Goal: Information Seeking & Learning: Learn about a topic

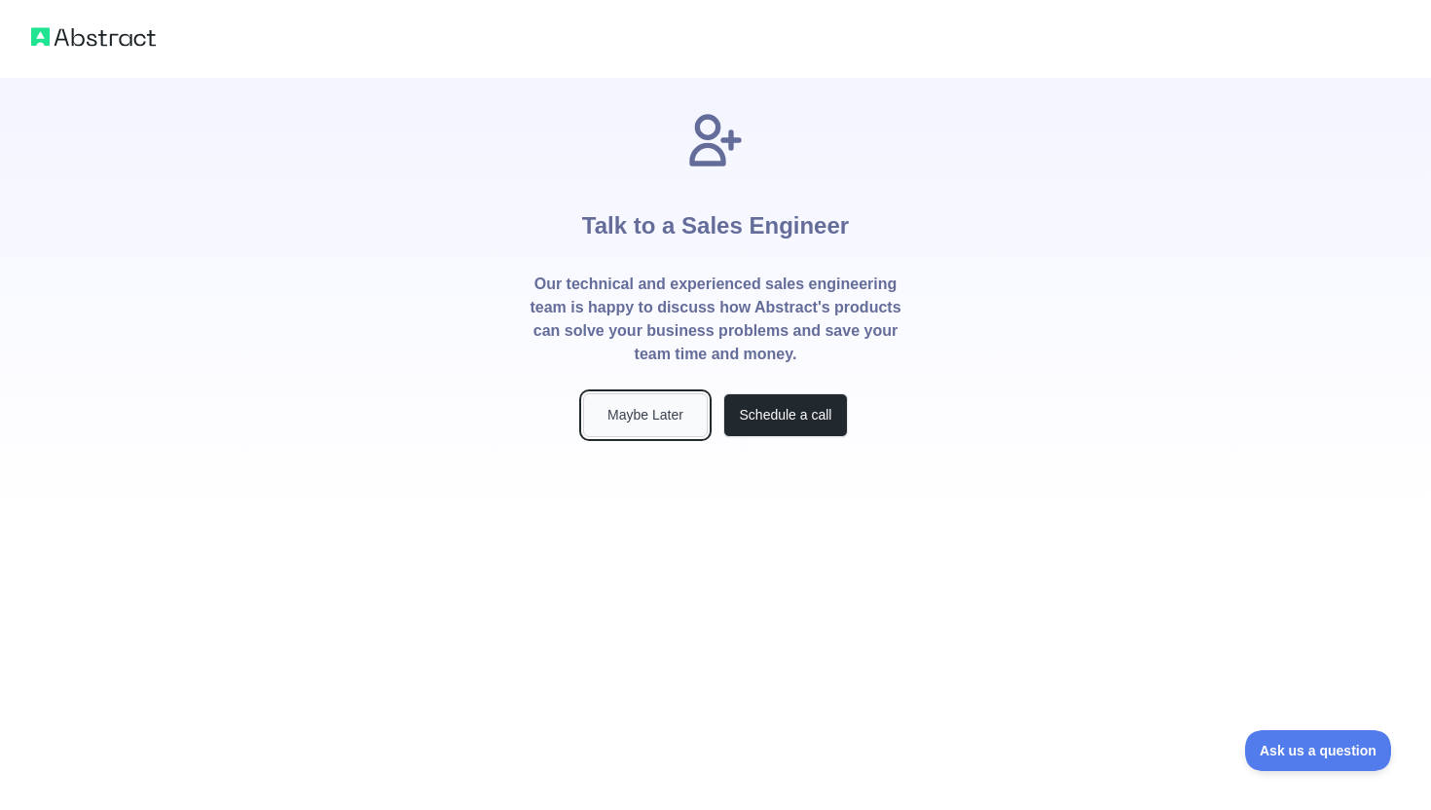
click at [657, 419] on button "Maybe Later" at bounding box center [645, 415] width 125 height 44
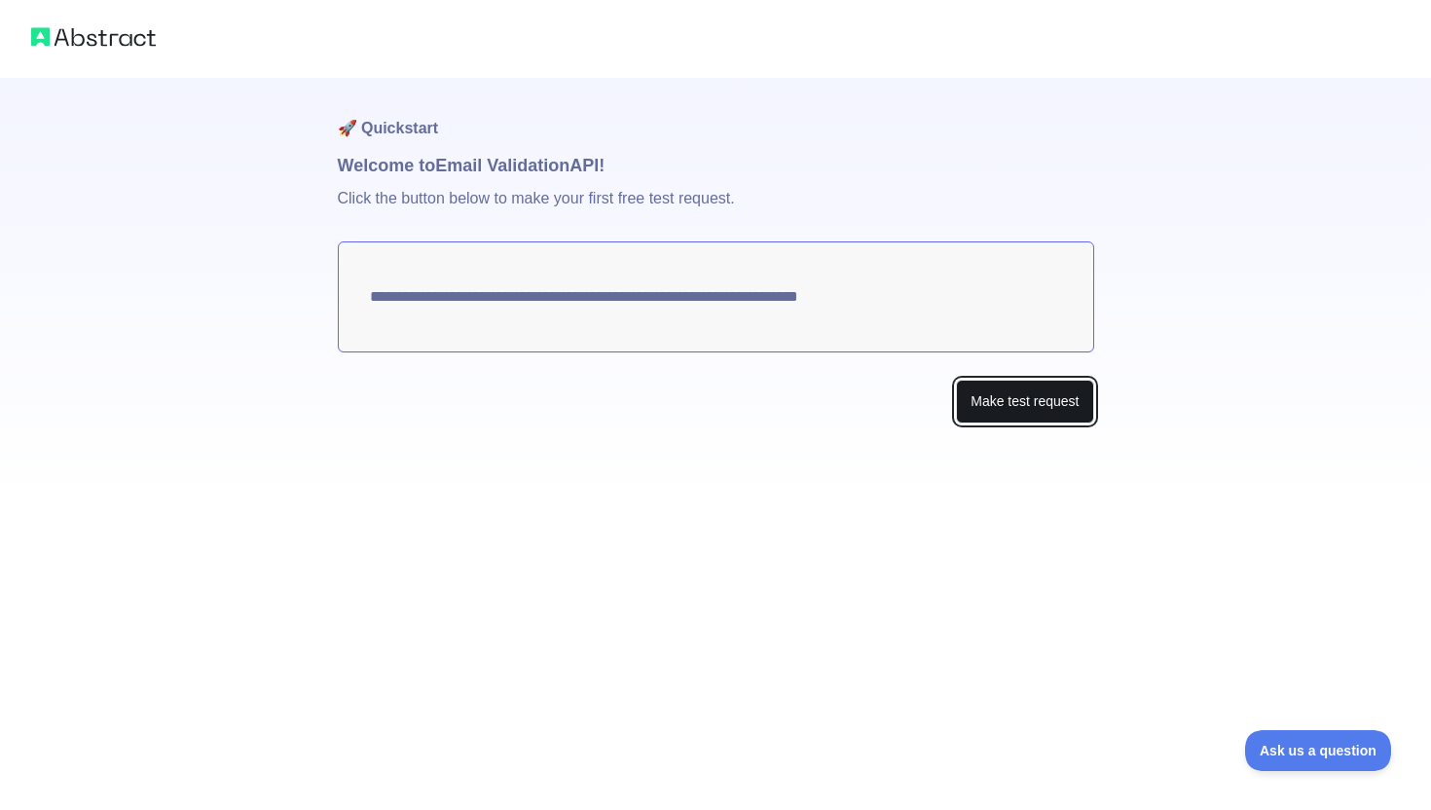
click at [1008, 397] on button "Make test request" at bounding box center [1024, 402] width 137 height 44
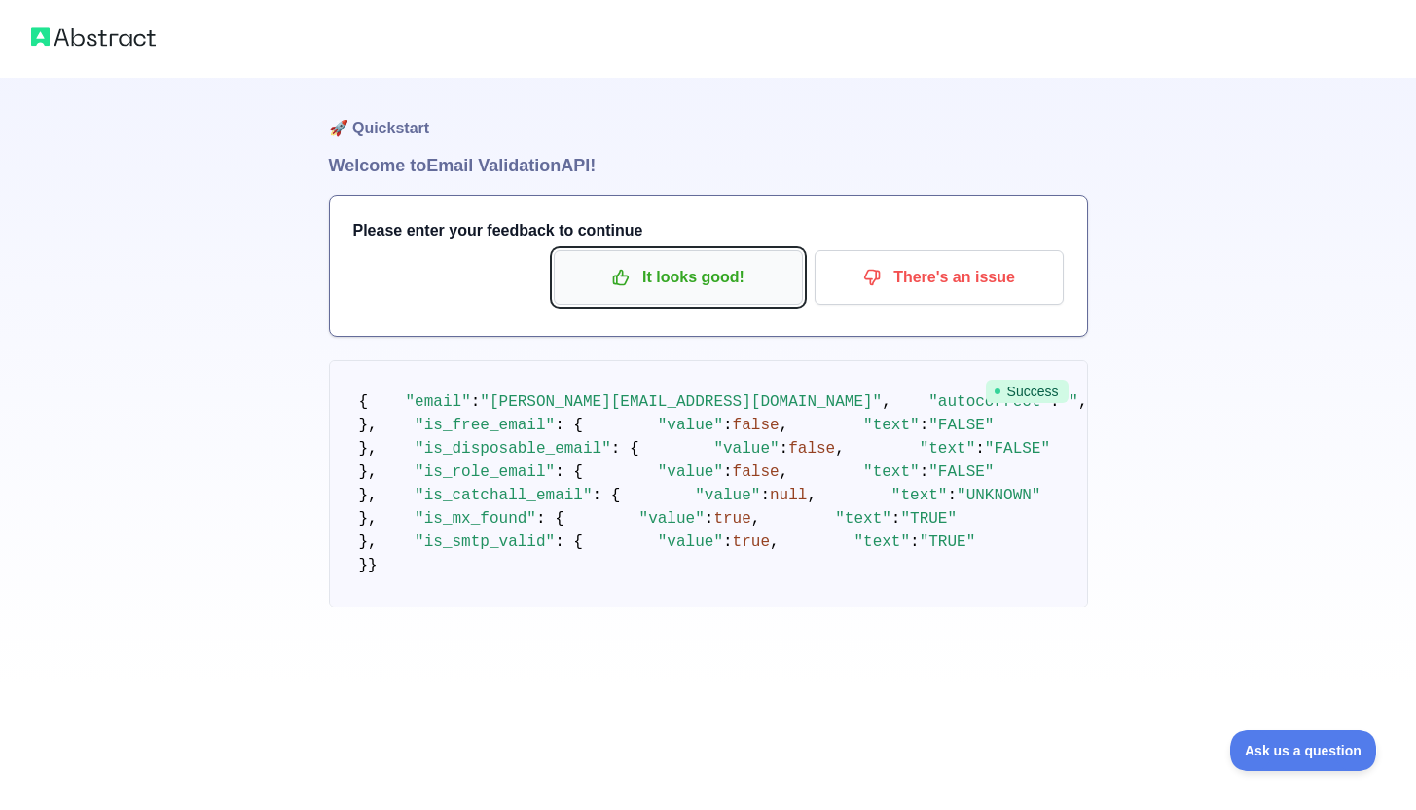
click at [692, 287] on p "It looks good!" at bounding box center [678, 277] width 220 height 33
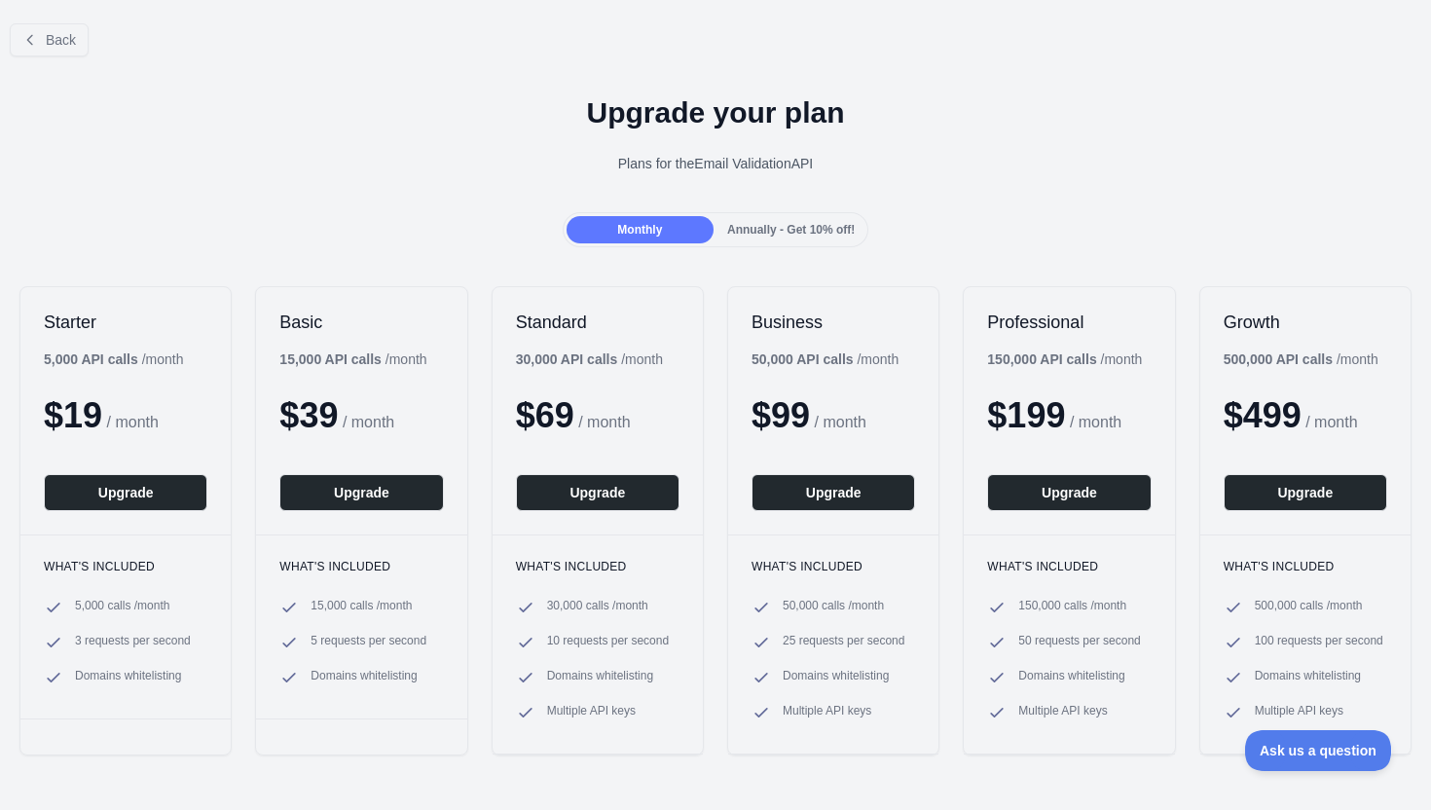
click at [817, 230] on span "Annually - Get 10% off!" at bounding box center [791, 230] width 128 height 14
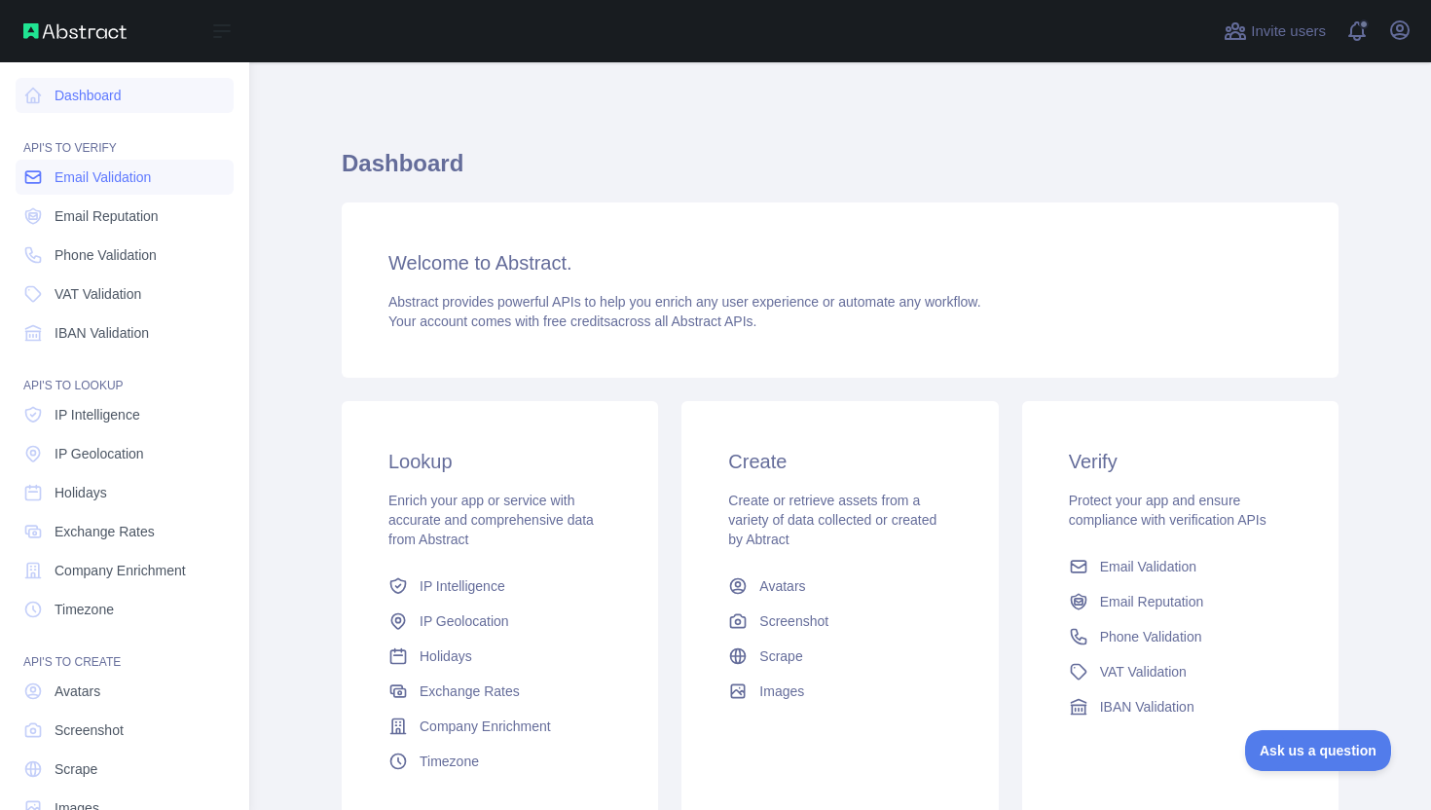
click at [84, 186] on span "Email Validation" at bounding box center [103, 176] width 96 height 19
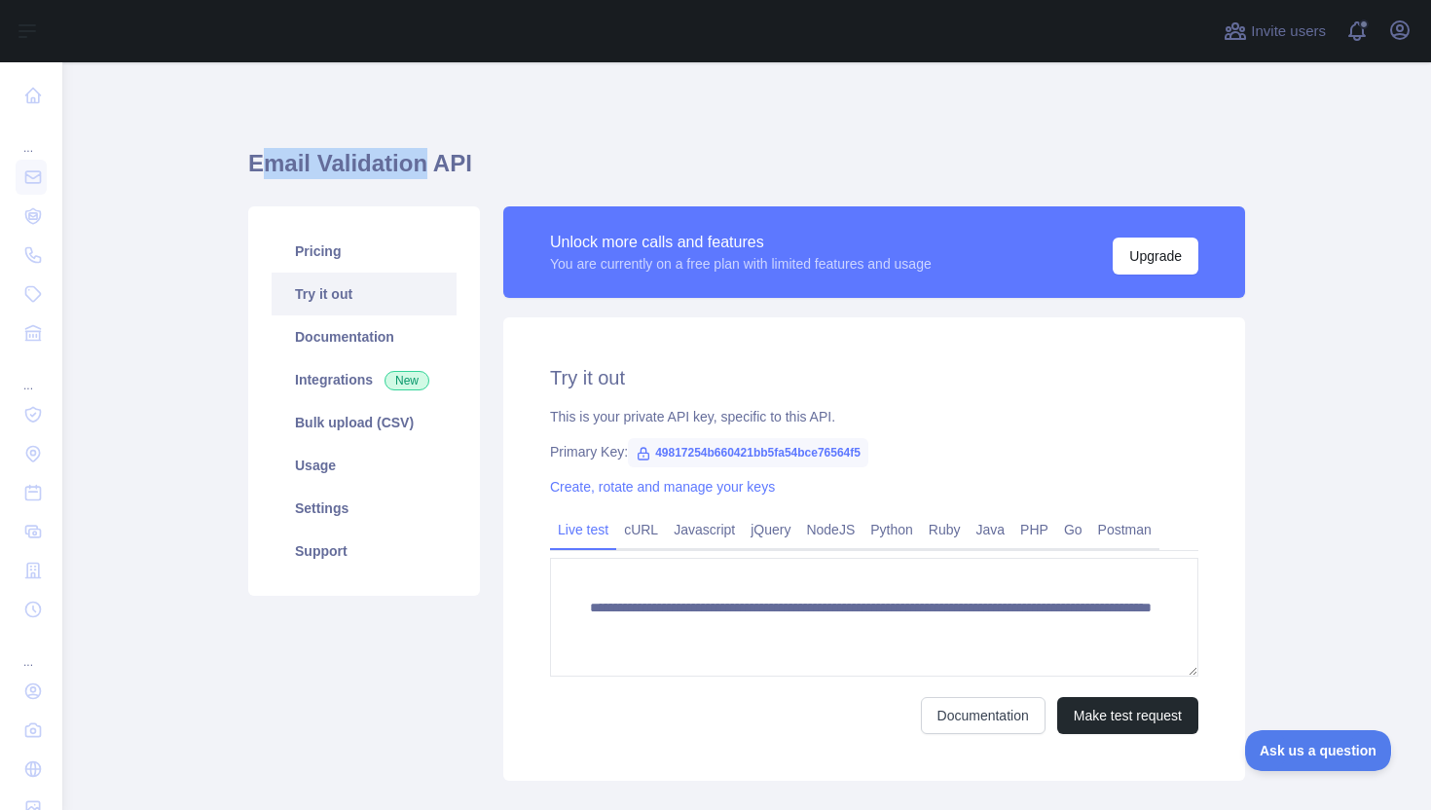
drag, startPoint x: 265, startPoint y: 170, endPoint x: 403, endPoint y: 167, distance: 138.2
click at [403, 167] on h1 "Email Validation API" at bounding box center [746, 171] width 997 height 47
click at [694, 179] on h1 "Email Validation API" at bounding box center [746, 171] width 997 height 47
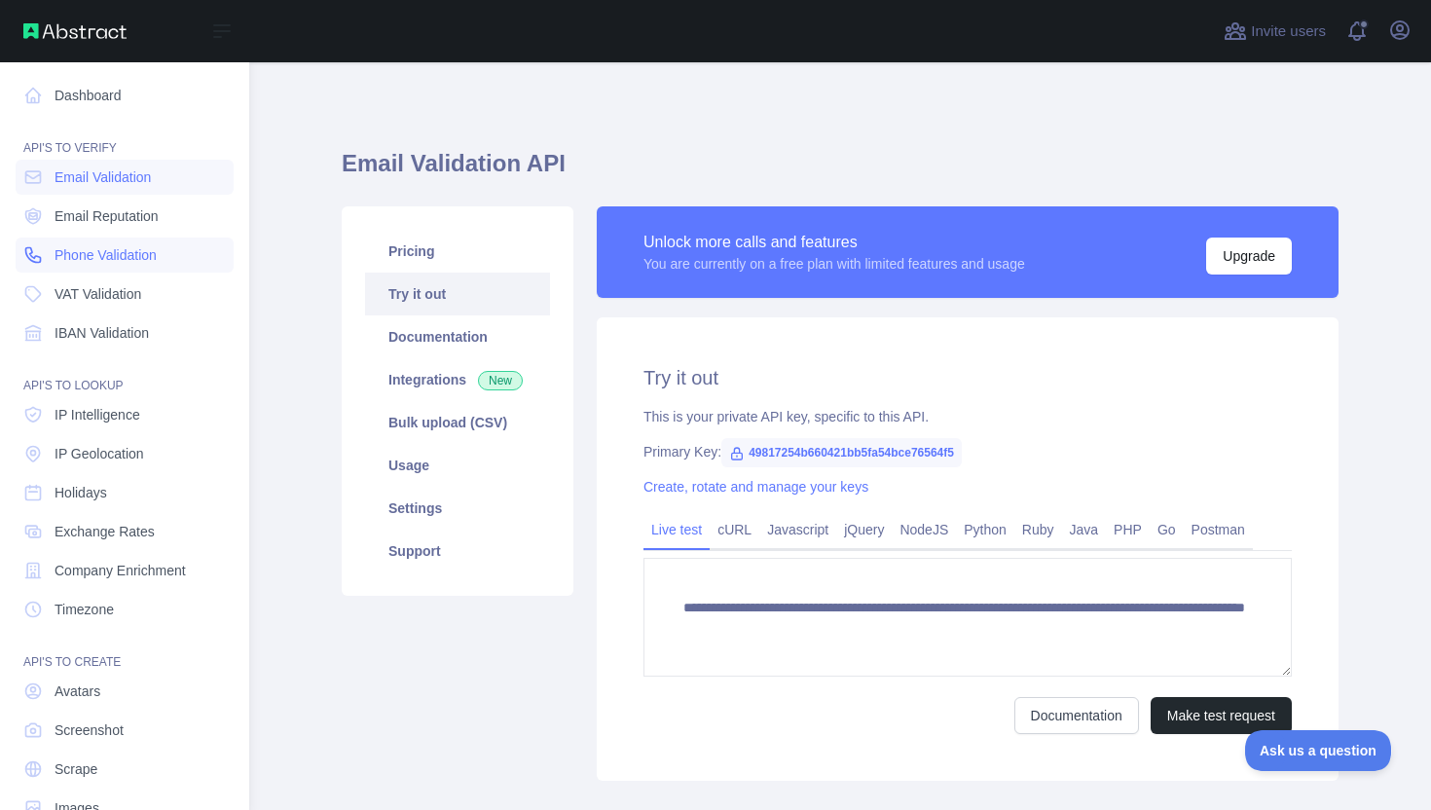
click at [76, 256] on span "Phone Validation" at bounding box center [106, 254] width 102 height 19
click at [105, 246] on span "Phone Validation" at bounding box center [106, 254] width 102 height 19
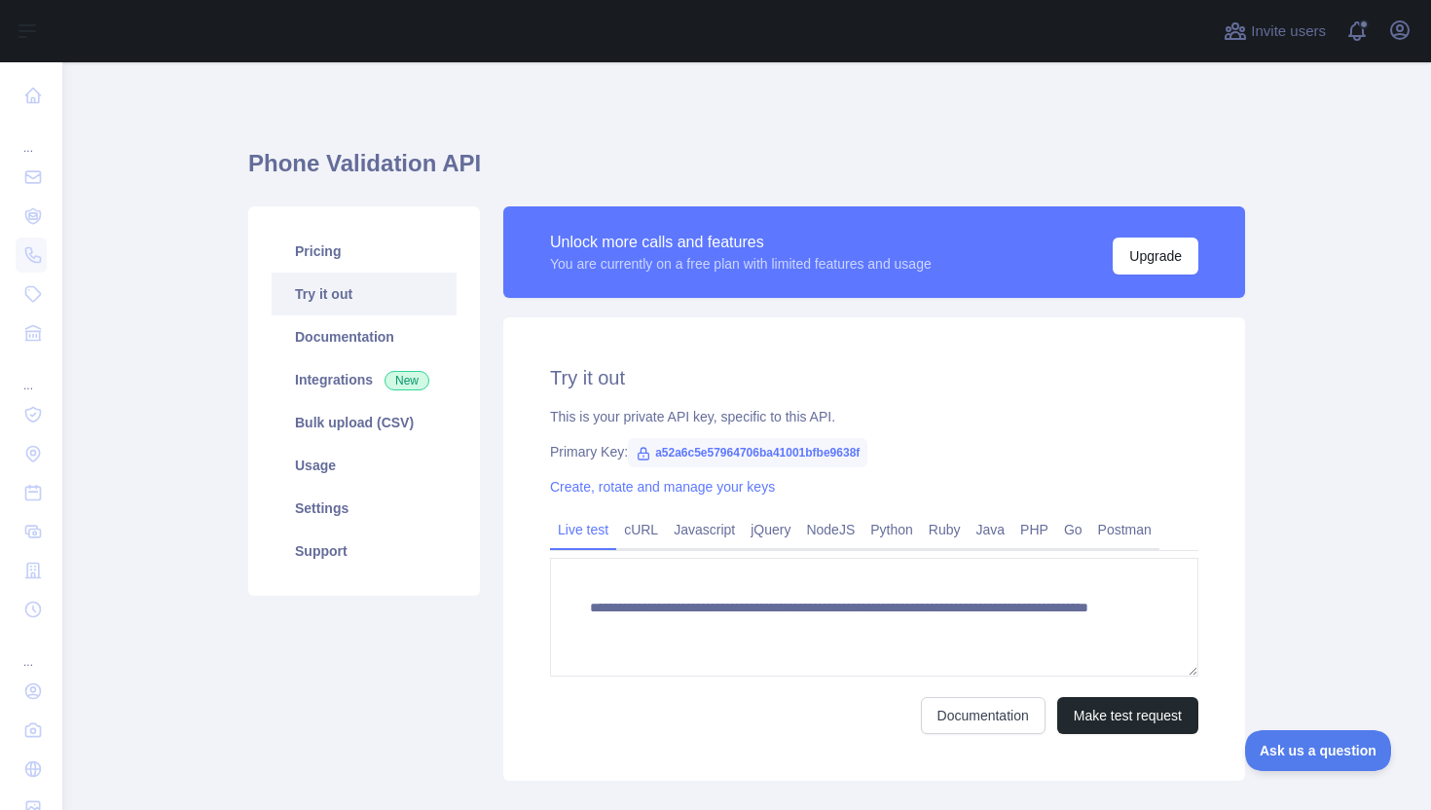
scroll to position [29, 0]
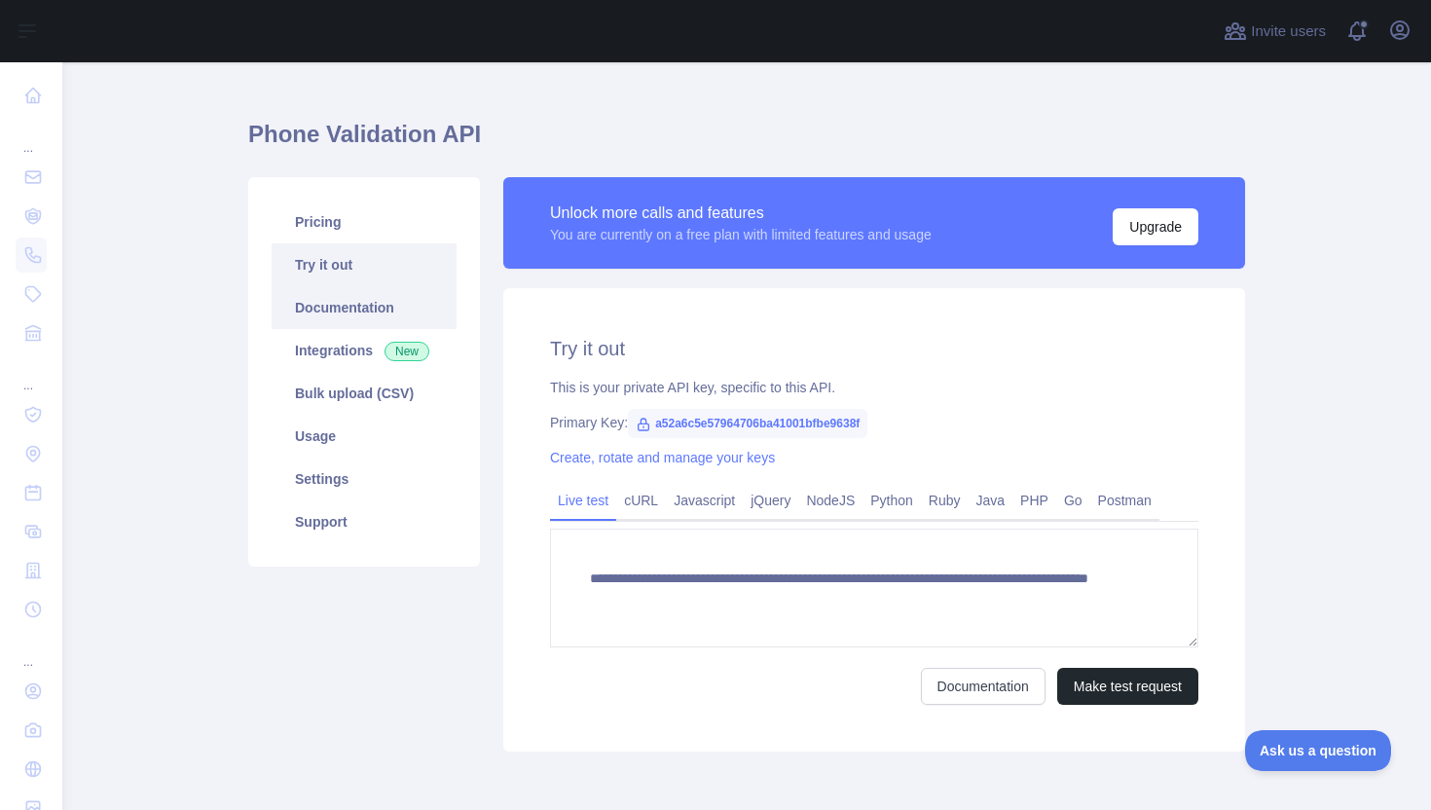
click at [363, 300] on link "Documentation" at bounding box center [364, 307] width 185 height 43
click at [327, 440] on link "Usage" at bounding box center [364, 436] width 185 height 43
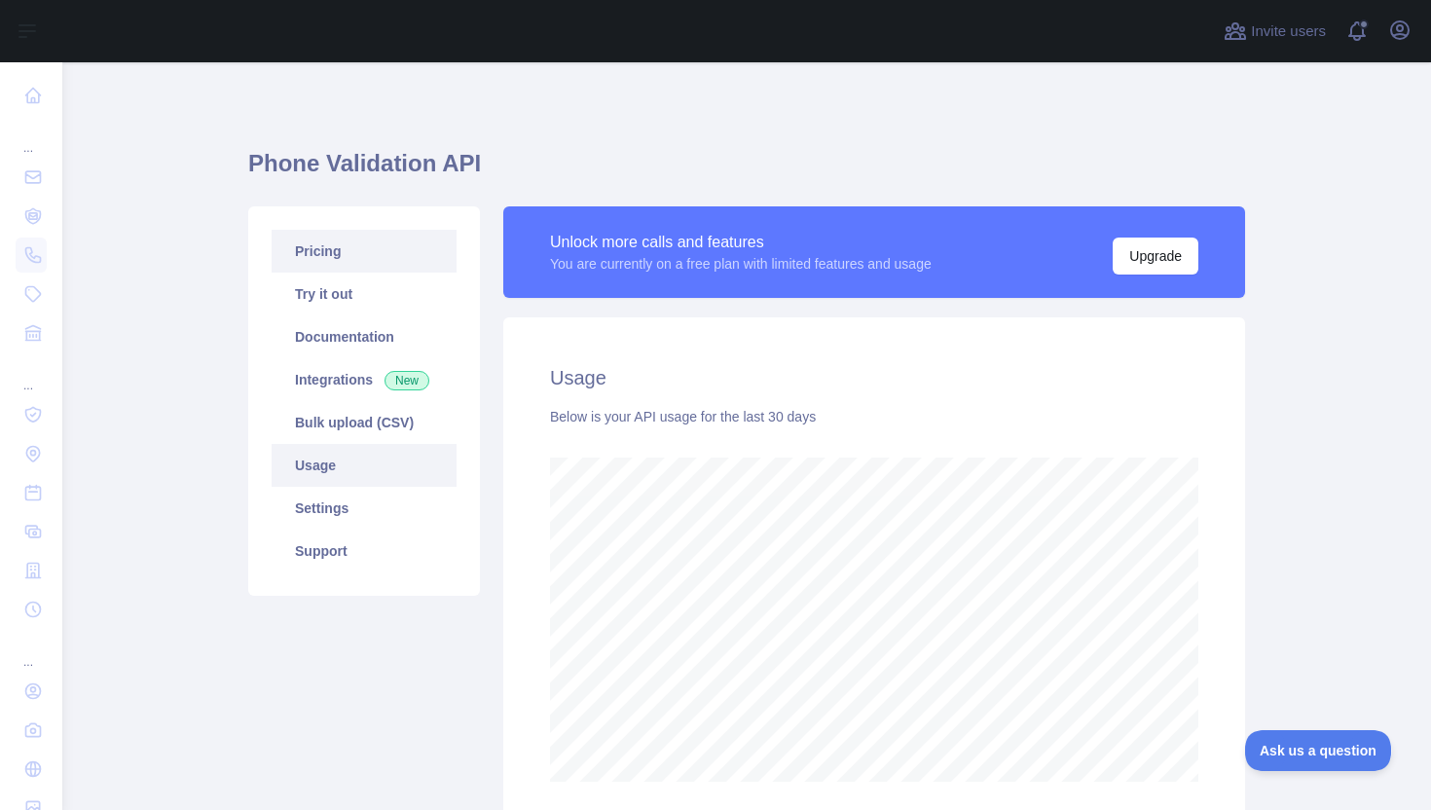
click at [353, 245] on link "Pricing" at bounding box center [364, 251] width 185 height 43
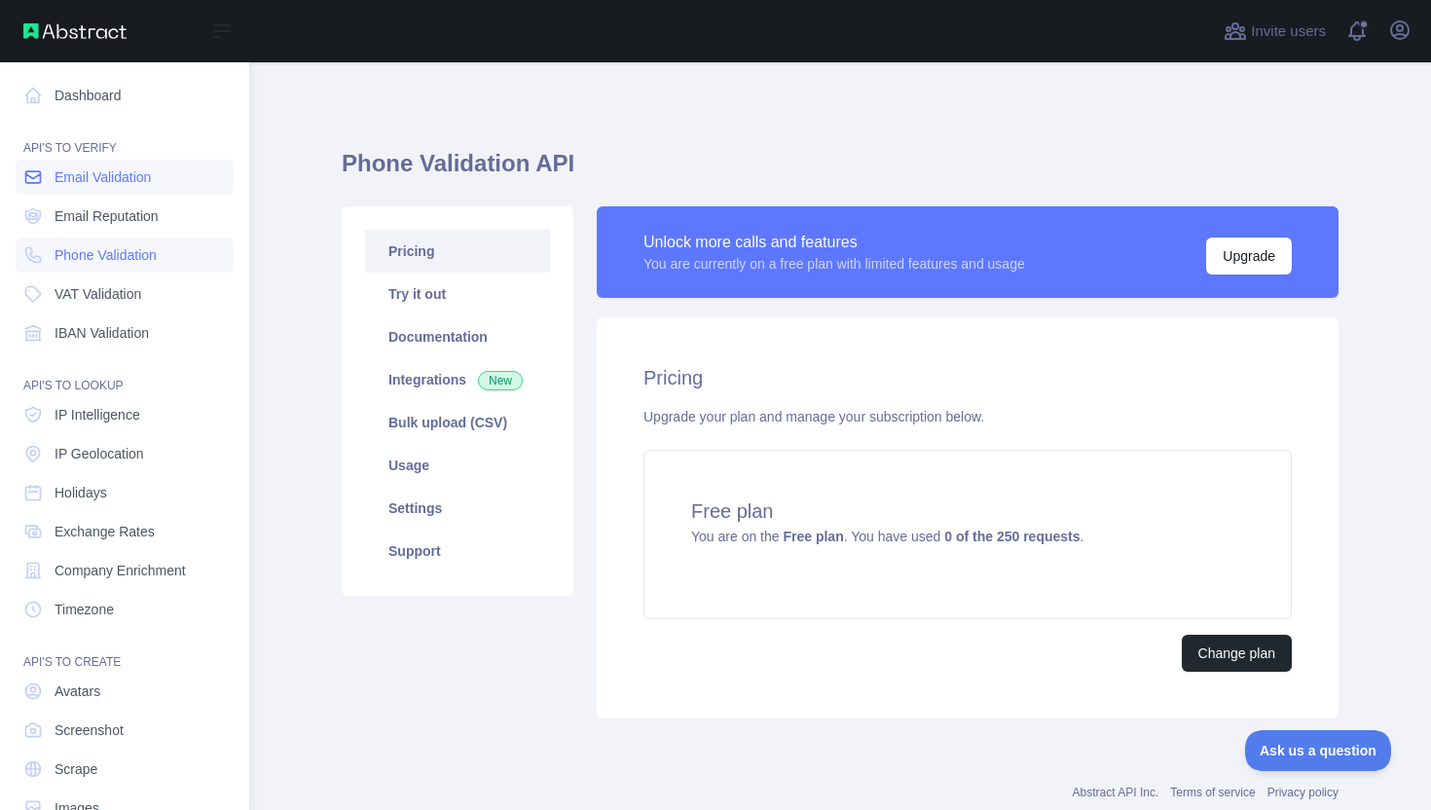
click at [99, 188] on link "Email Validation" at bounding box center [125, 177] width 218 height 35
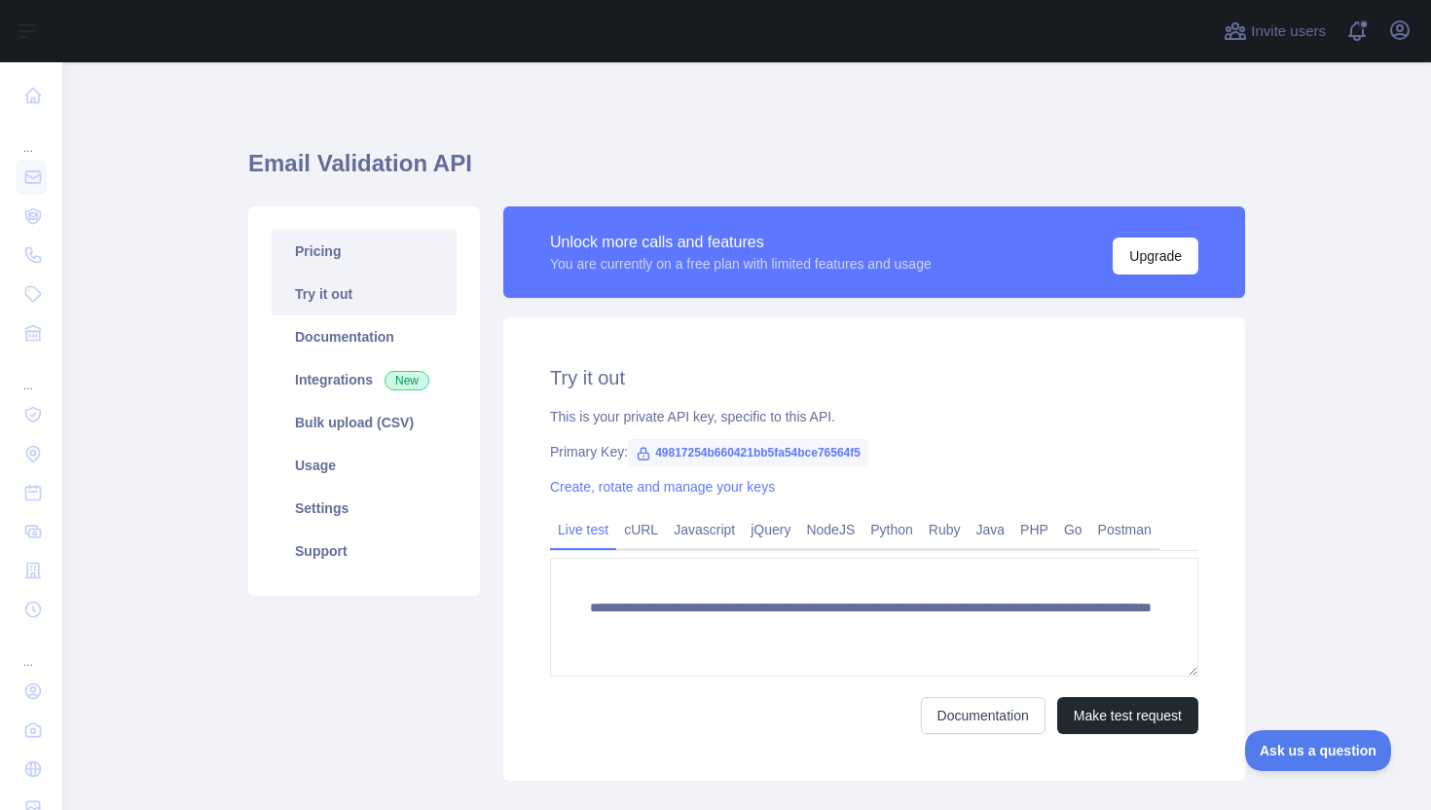
click at [386, 256] on link "Pricing" at bounding box center [364, 251] width 185 height 43
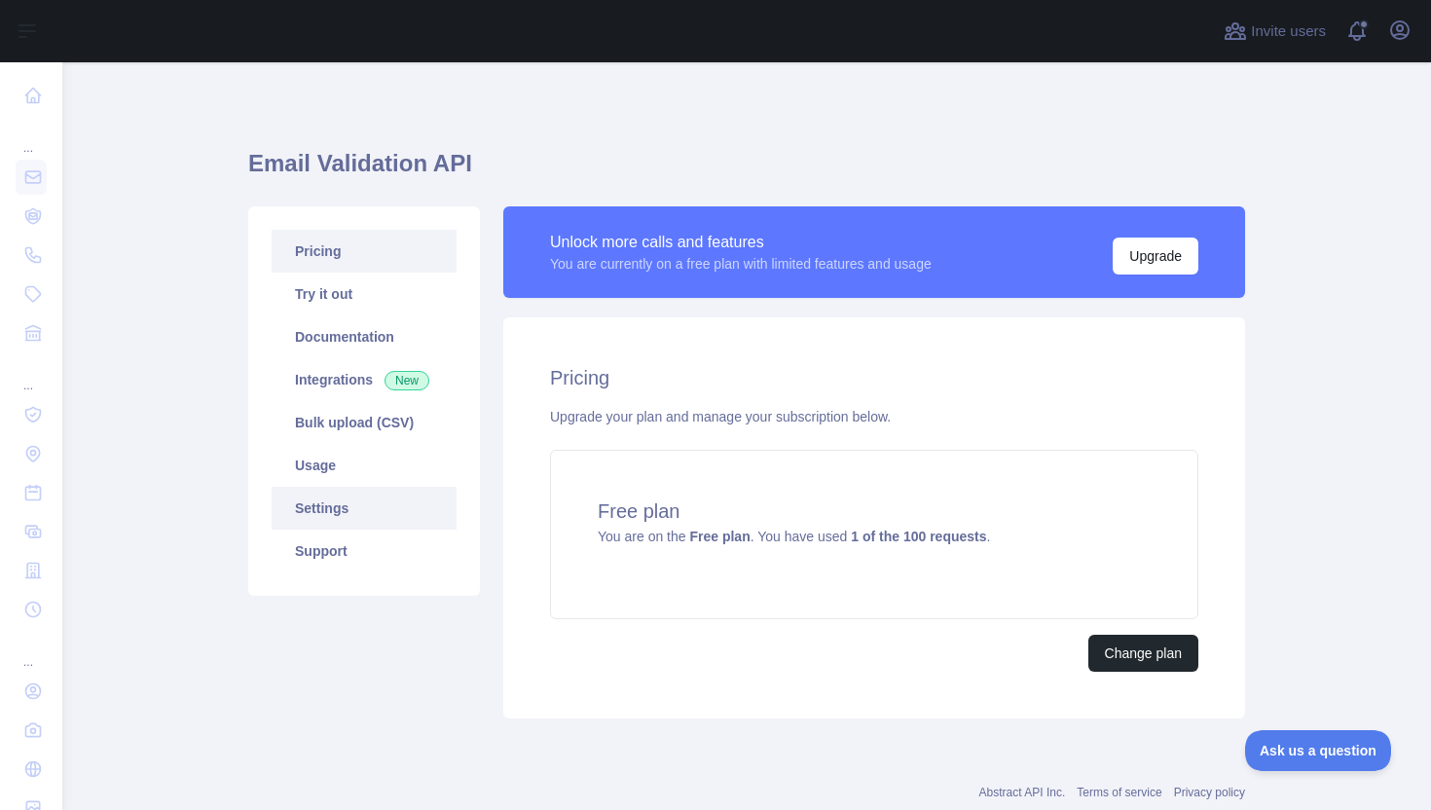
click at [364, 495] on link "Settings" at bounding box center [364, 508] width 185 height 43
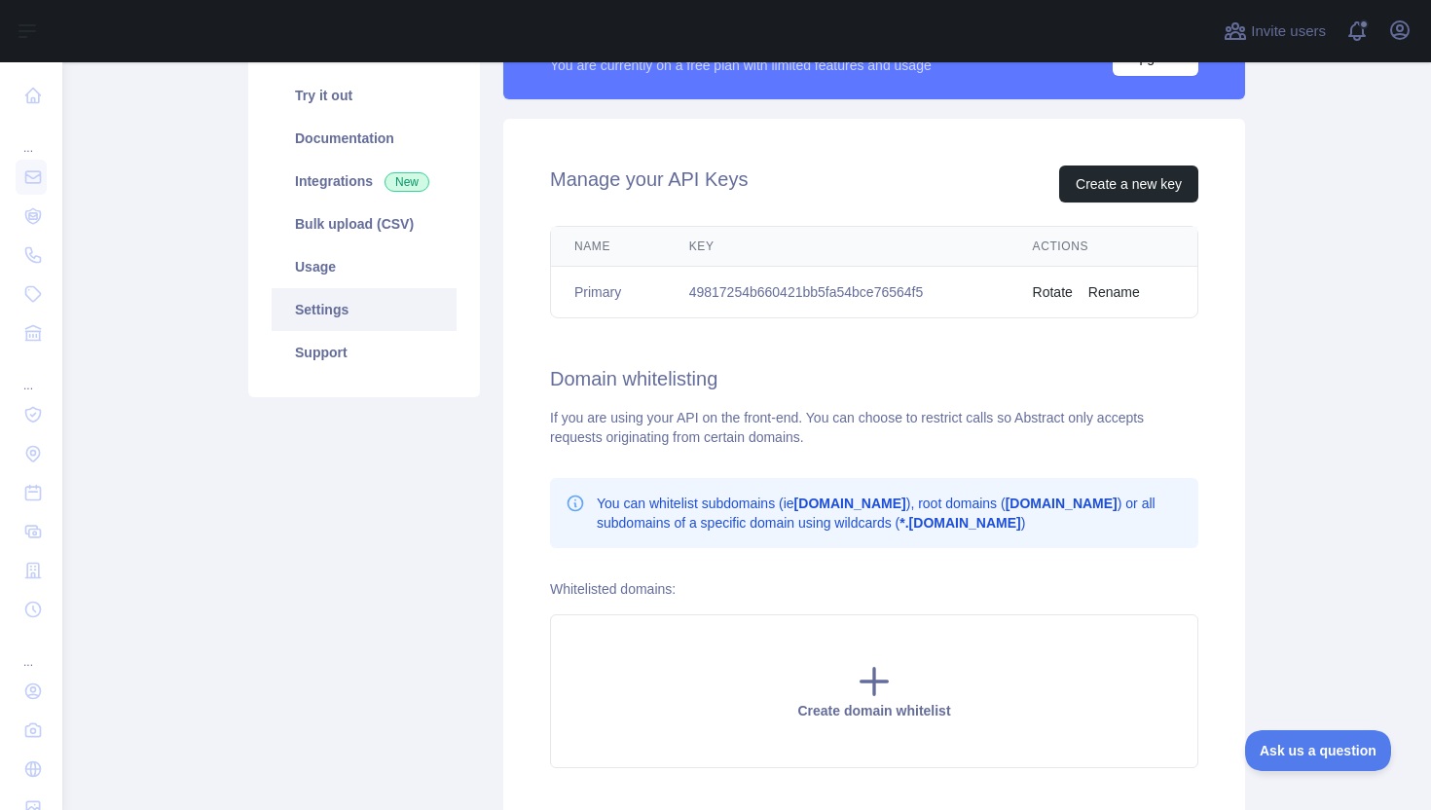
scroll to position [203, 0]
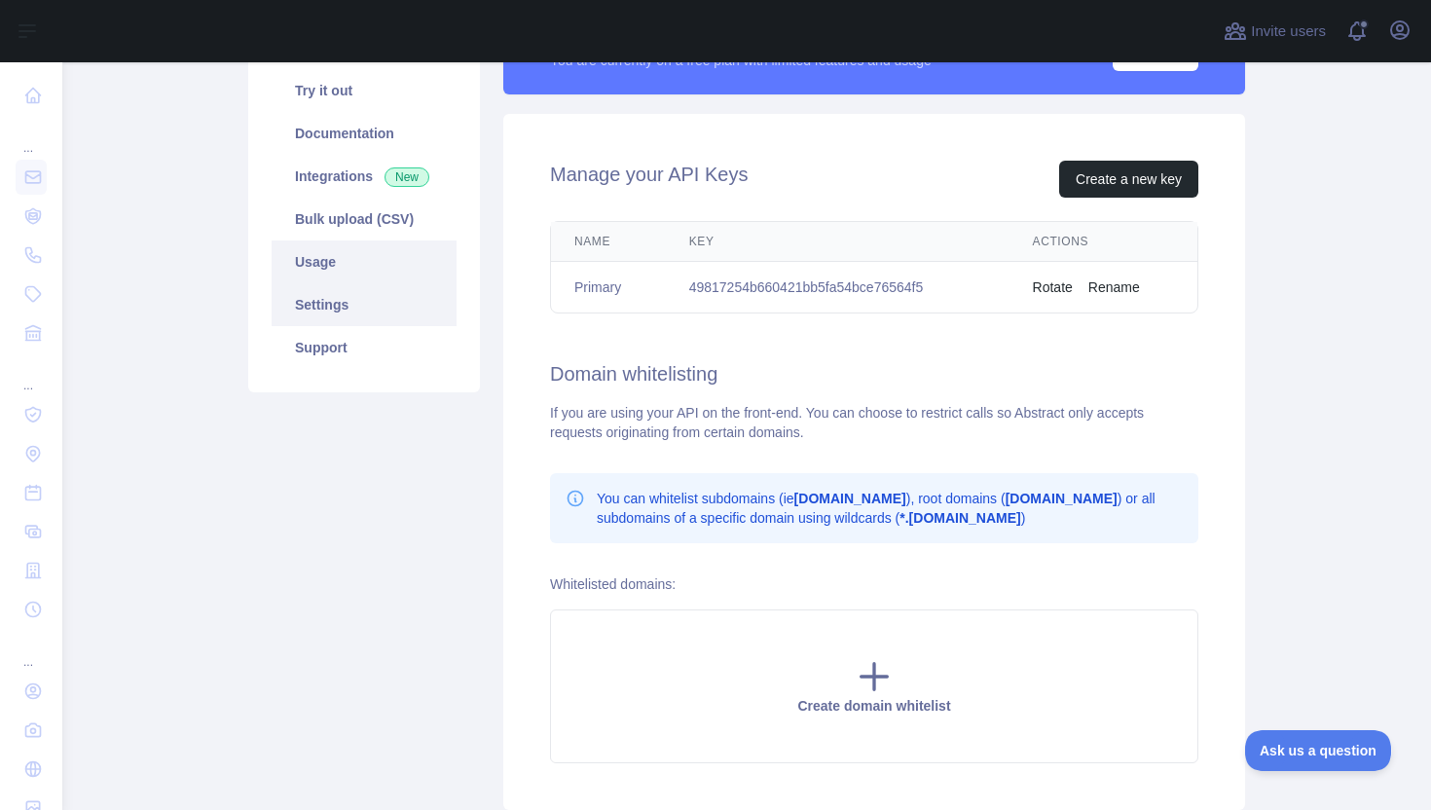
click at [332, 267] on link "Usage" at bounding box center [364, 261] width 185 height 43
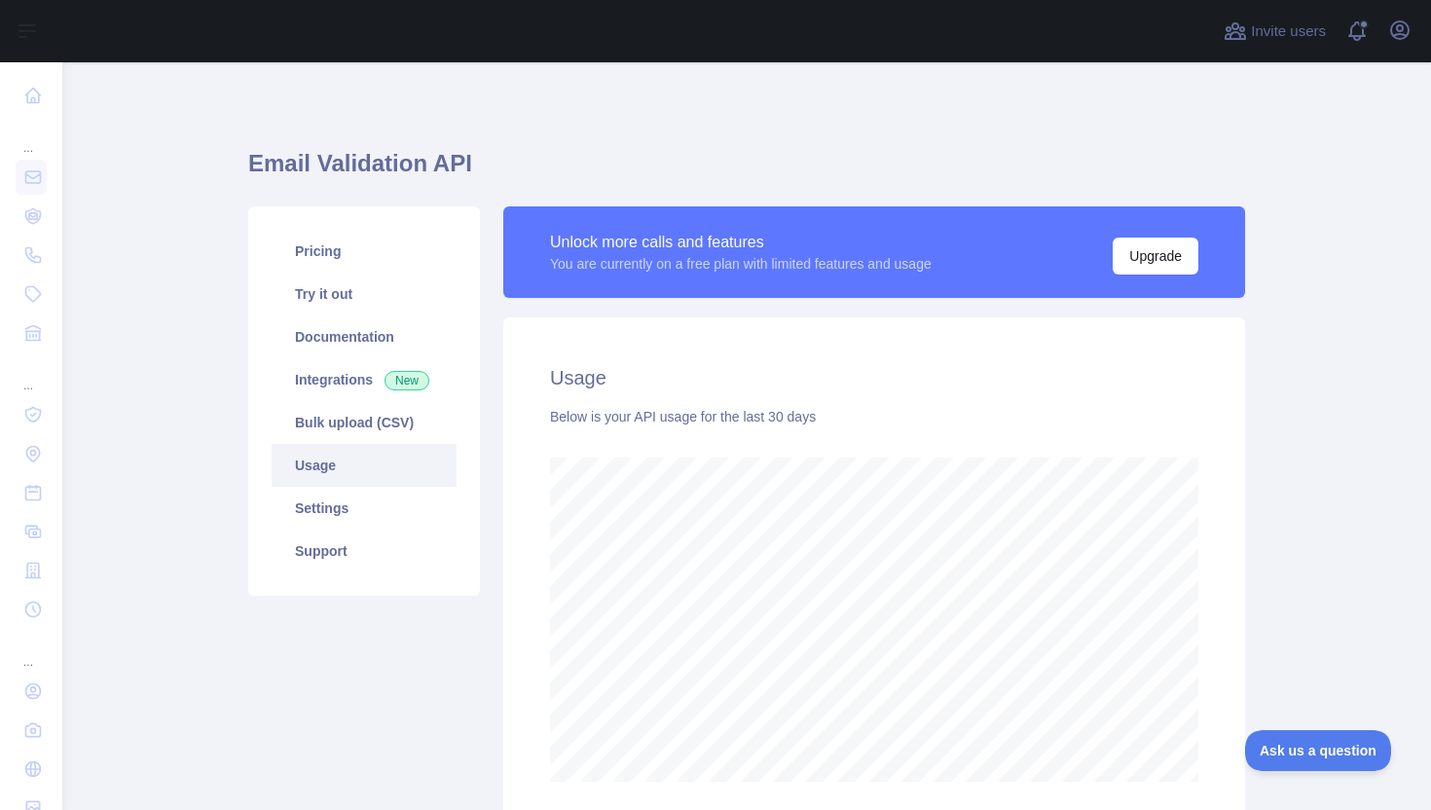
scroll to position [748, 1354]
click at [328, 253] on link "Pricing" at bounding box center [364, 251] width 185 height 43
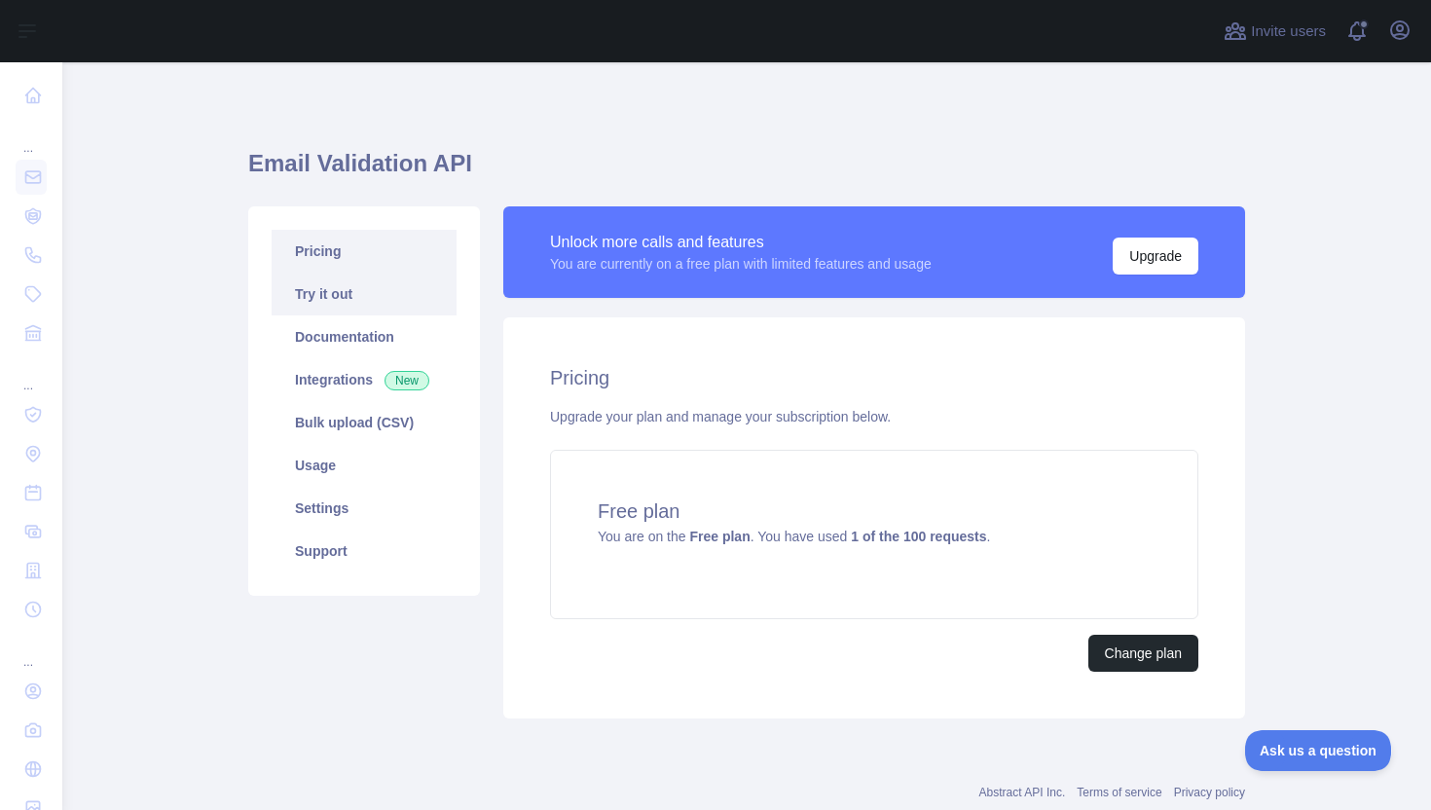
click at [333, 296] on link "Try it out" at bounding box center [364, 294] width 185 height 43
